Goal: Ask a question

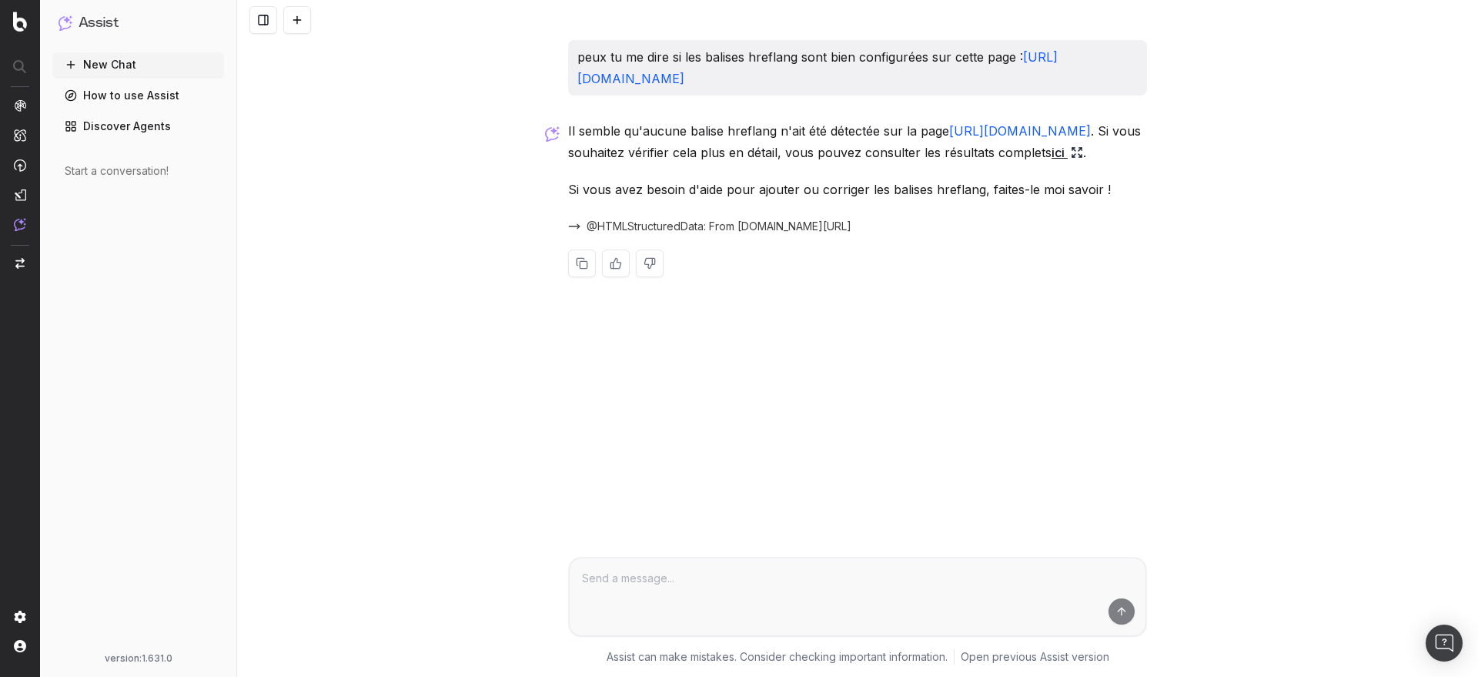
click at [1058, 152] on link "ici" at bounding box center [1067, 153] width 32 height 22
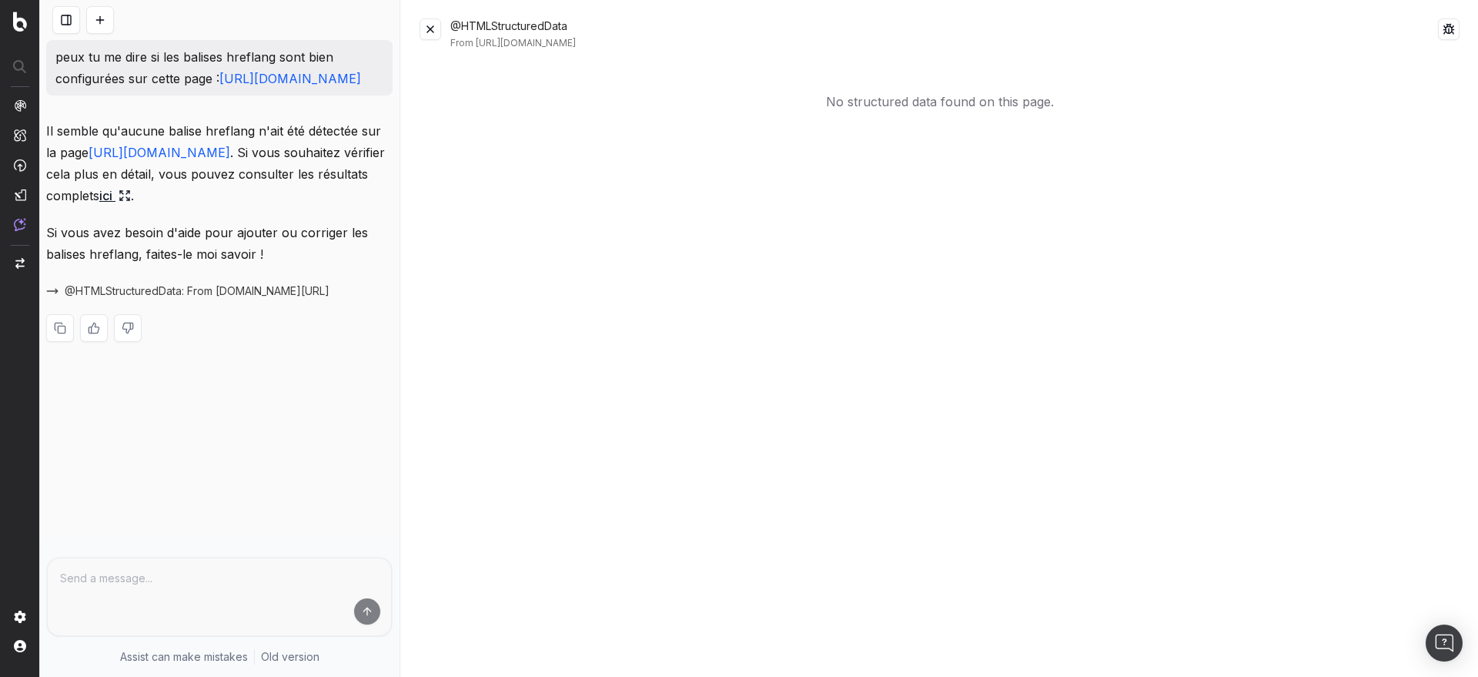
click at [438, 30] on button at bounding box center [430, 29] width 22 height 22
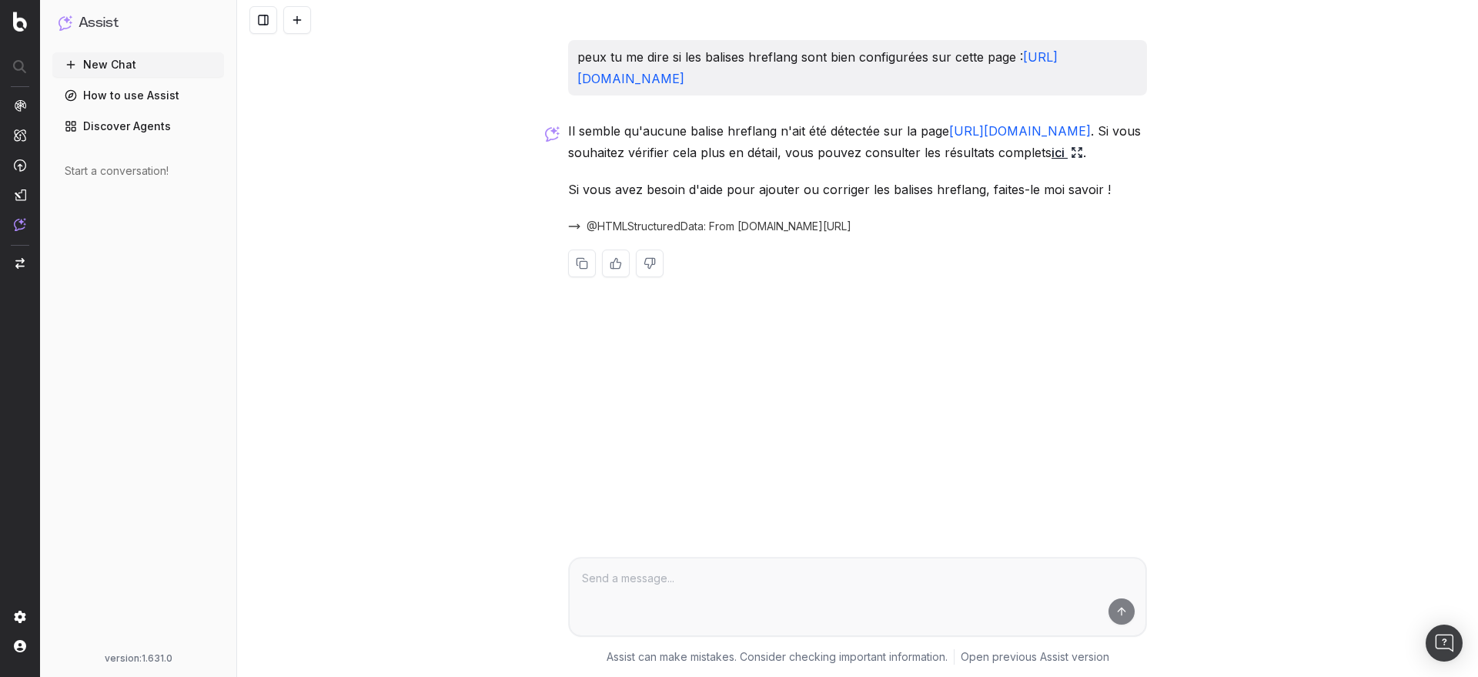
drag, startPoint x: 665, startPoint y: 77, endPoint x: 576, endPoint y: 63, distance: 90.3
click at [576, 63] on div "peux tu me dire si les balises hreflang sont bien configurées sur cette page : …" at bounding box center [857, 67] width 579 height 55
copy p "peux tu me dire si les balises hreflang sont bien configurées sur cette page : …"
click at [148, 74] on button "New Chat" at bounding box center [138, 64] width 172 height 25
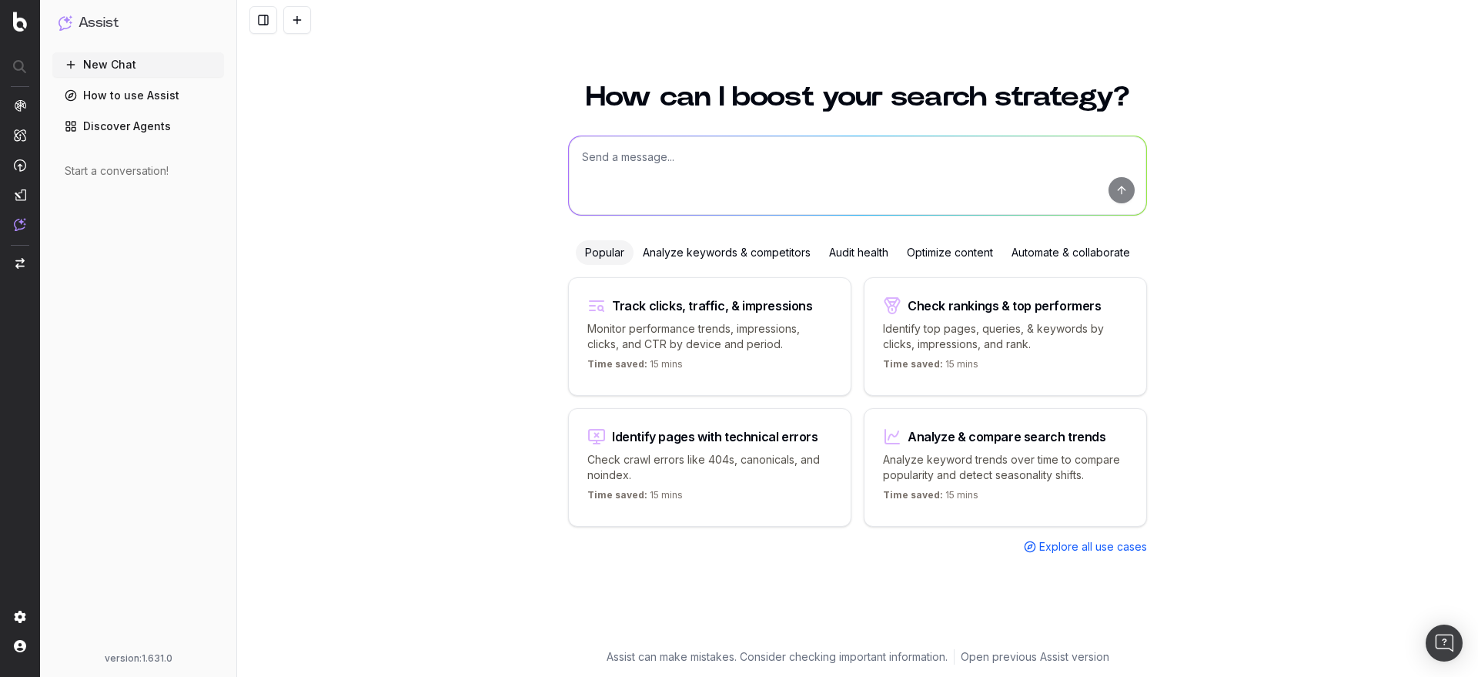
click at [623, 162] on textarea at bounding box center [857, 175] width 577 height 79
paste textarea "peux tu me dire si les balises hreflang sont bien configurées sur cette page : …"
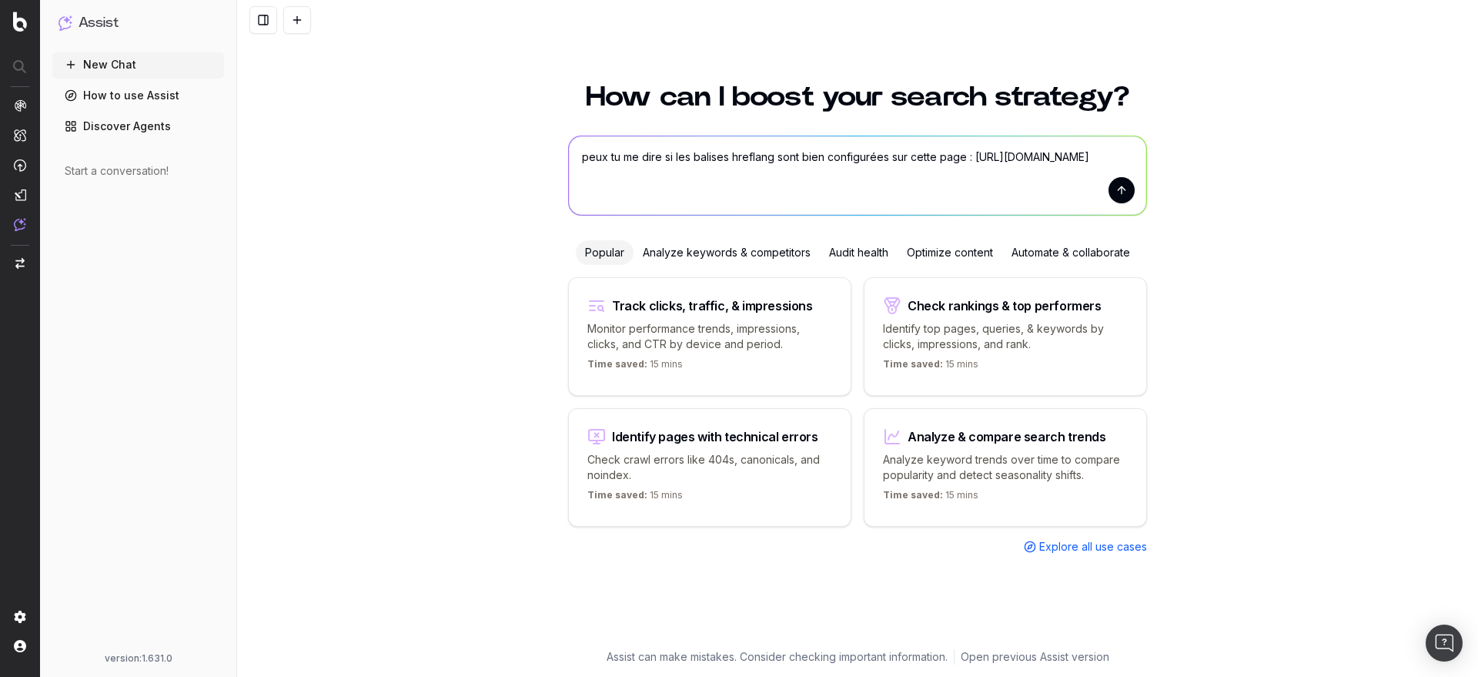
click at [583, 159] on textarea "peux tu me dire si les balises hreflang sont bien configurées sur cette page : …" at bounding box center [857, 175] width 577 height 79
type textarea "@urlDetails peux tu me dire si les balises hreflang sont bien configurées sur c…"
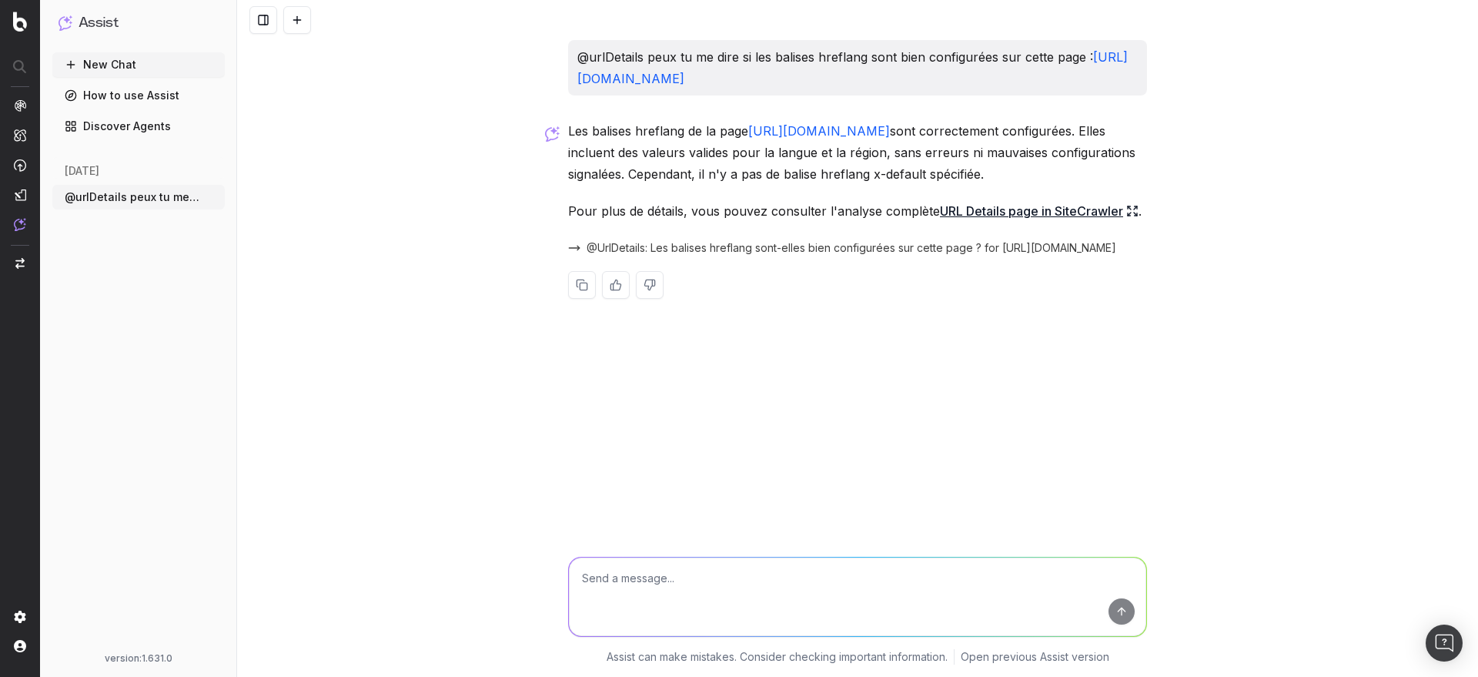
click at [1025, 211] on link "URL Details page in SiteCrawler" at bounding box center [1039, 211] width 199 height 22
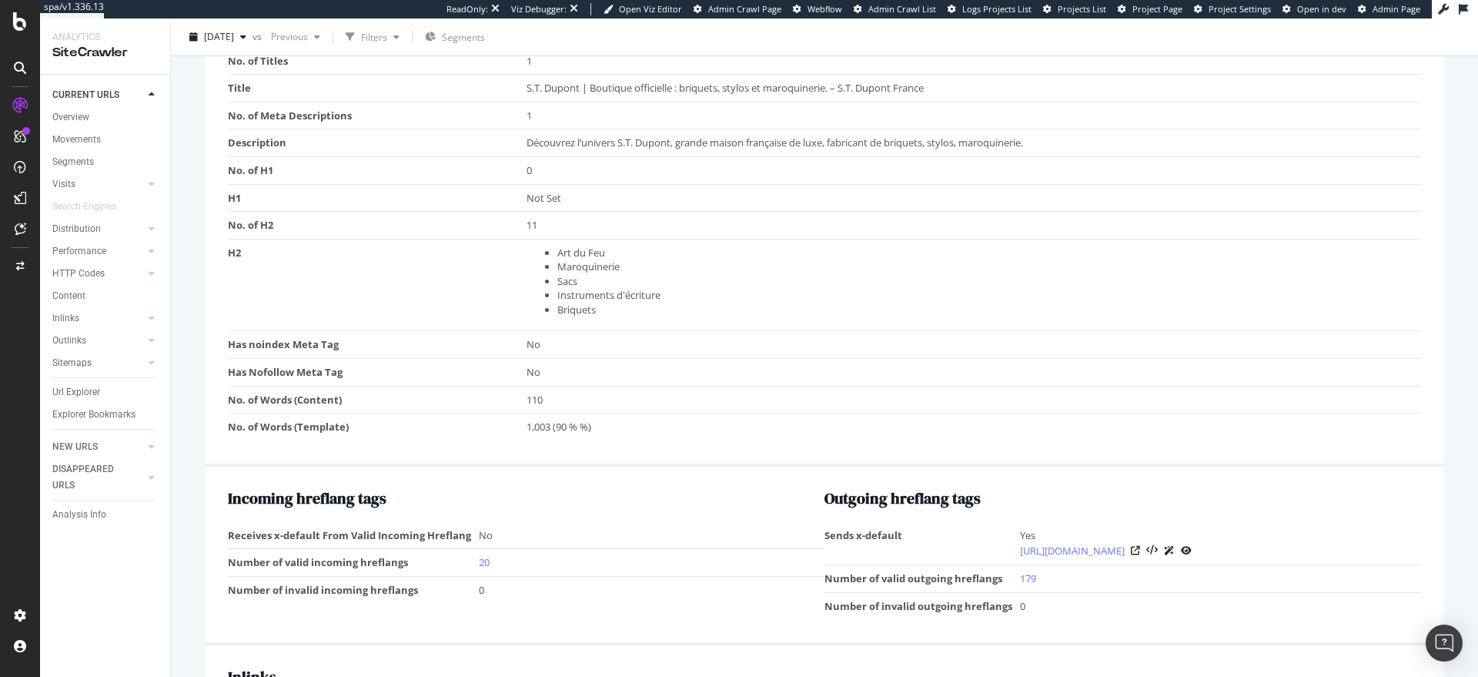
scroll to position [1482, 0]
